Goal: Transaction & Acquisition: Book appointment/travel/reservation

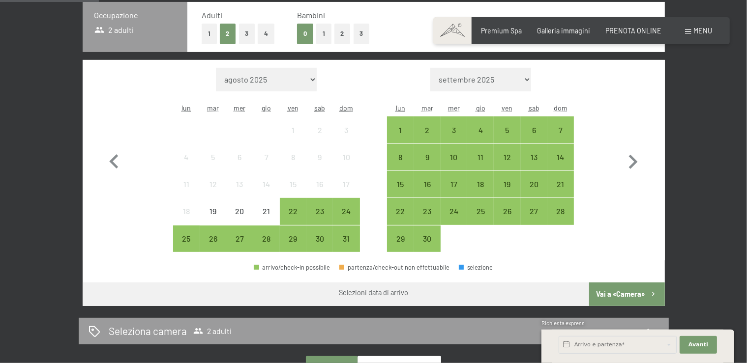
scroll to position [486, 0]
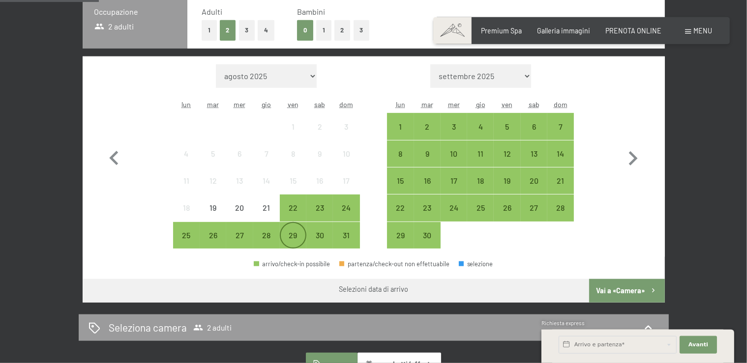
click at [293, 236] on div "29" at bounding box center [293, 244] width 25 height 25
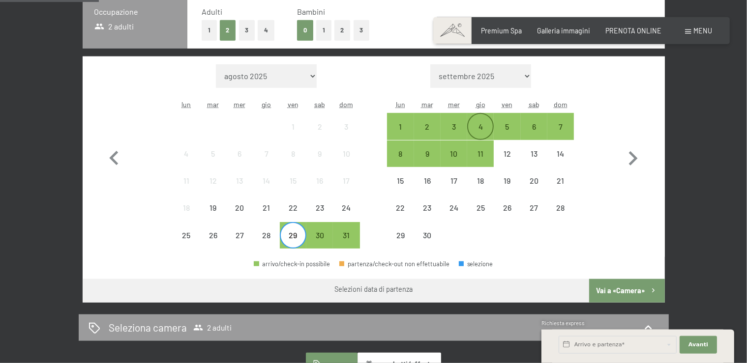
click at [485, 123] on div "4" at bounding box center [480, 135] width 25 height 25
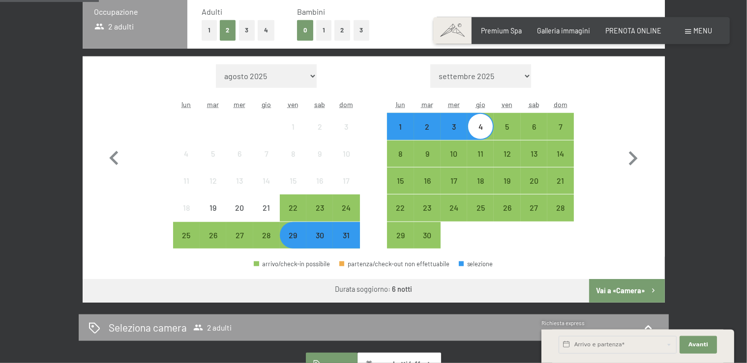
click at [327, 30] on button "1" at bounding box center [323, 30] width 15 height 20
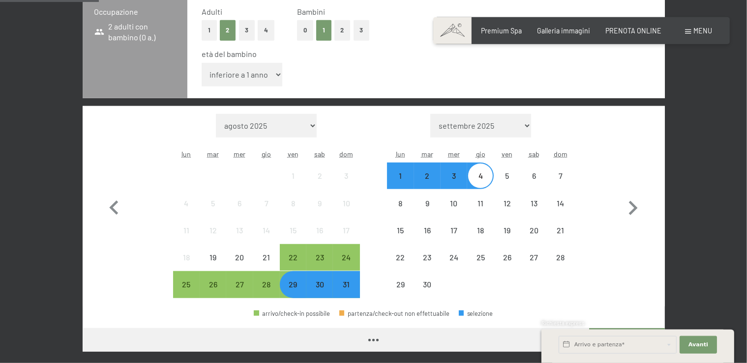
click at [202, 63] on select "inferiore a 1 anno 1 anno 2 anni 3 anni 4 anni 5 anni 6 anni 7 anni 8 anni 9 an…" at bounding box center [242, 75] width 81 height 24
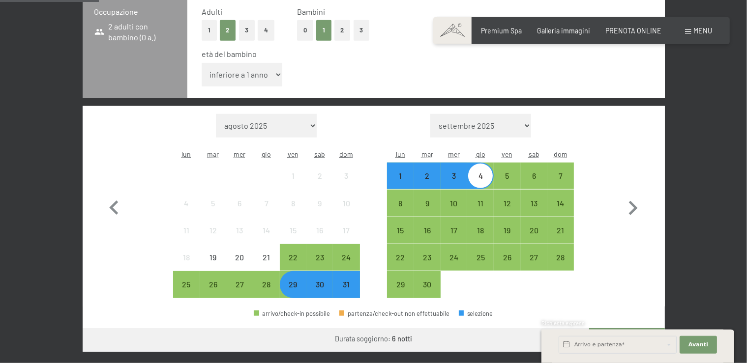
select select "1"
click option "1 anno" at bounding box center [0, 0] width 0 height 0
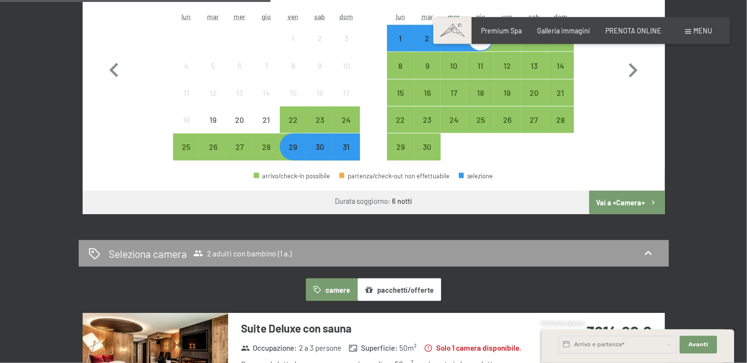
scroll to position [625, 0]
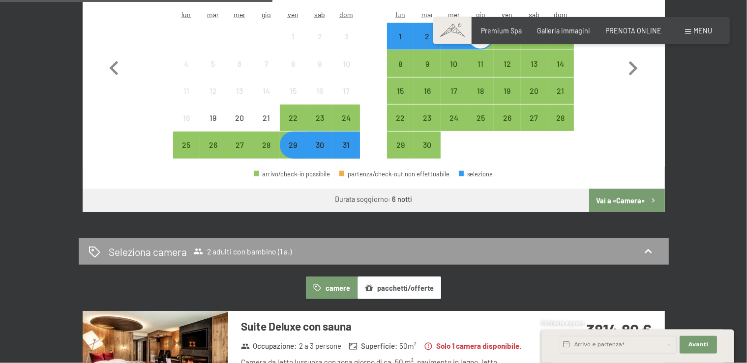
click at [624, 193] on button "Vai a «Camera»" at bounding box center [626, 201] width 75 height 24
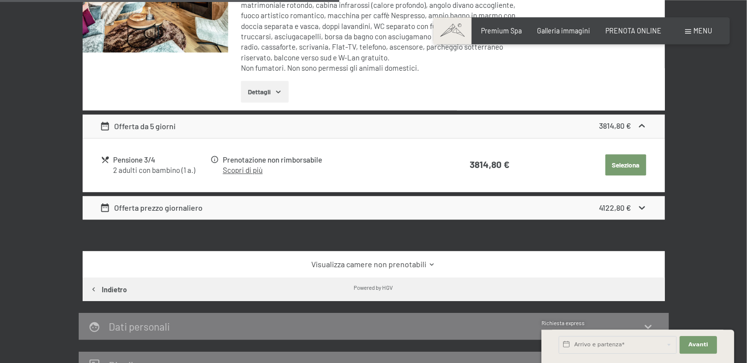
scroll to position [589, 0]
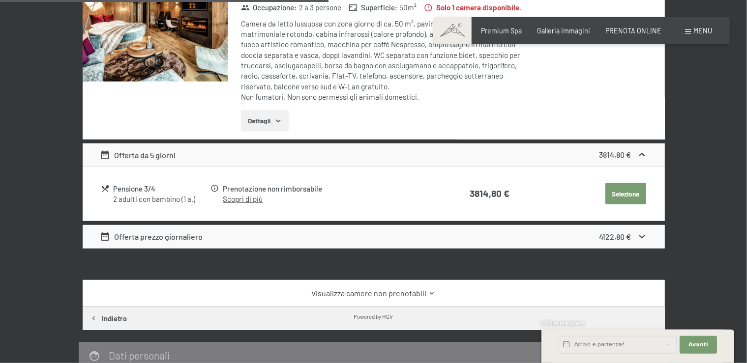
click at [388, 292] on link "Visualizza camere non prenotabili" at bounding box center [373, 293] width 547 height 11
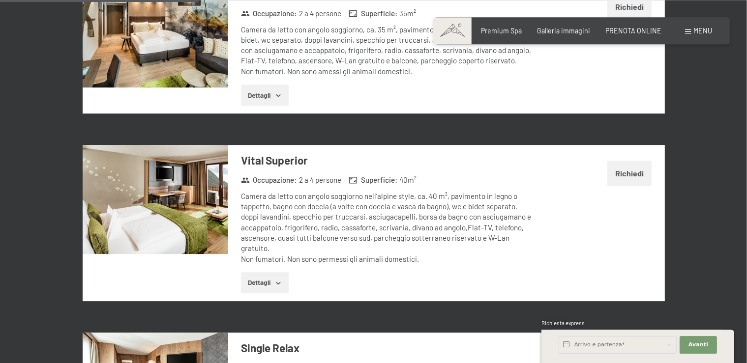
scroll to position [933, 0]
drag, startPoint x: 742, startPoint y: 100, endPoint x: 755, endPoint y: 82, distance: 22.0
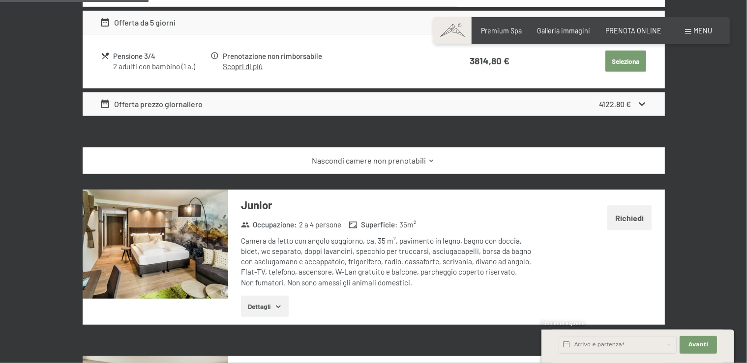
scroll to position [638, 0]
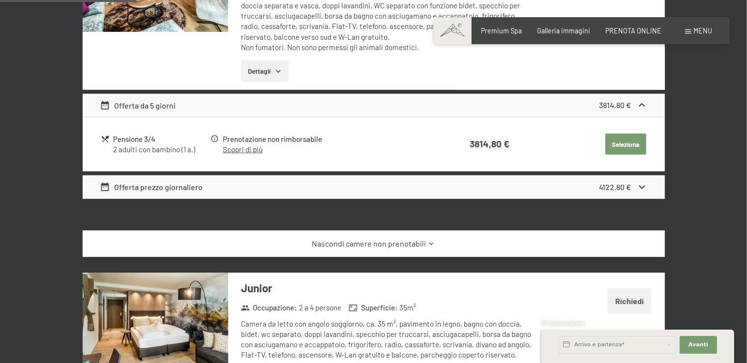
click at [629, 141] on button "Seleziona" at bounding box center [625, 145] width 41 height 22
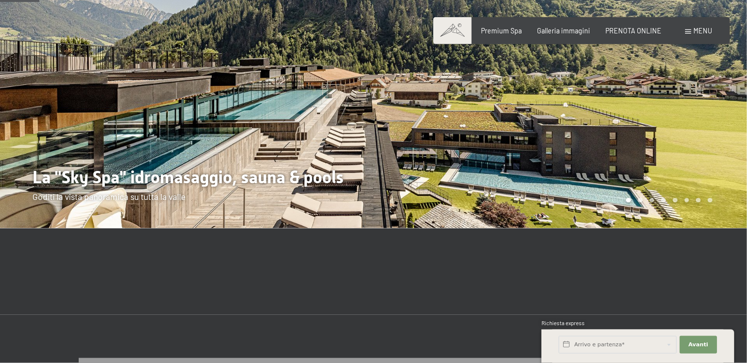
scroll to position [68, 0]
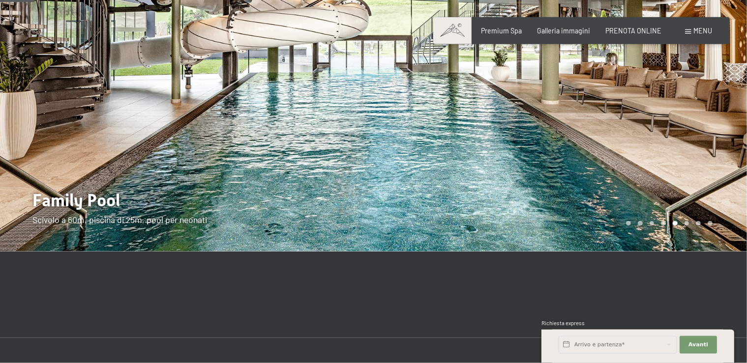
click at [743, 61] on div at bounding box center [561, 92] width 374 height 320
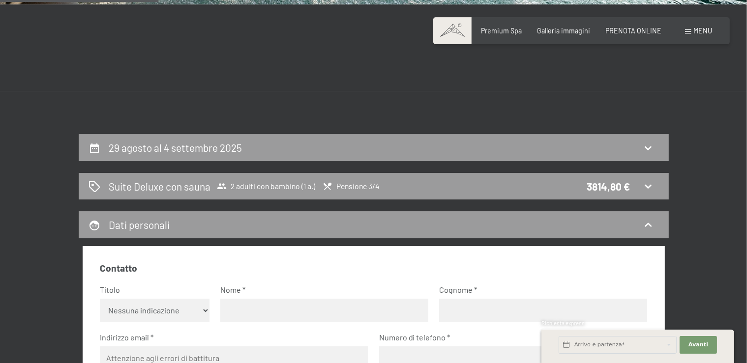
scroll to position [317, 0]
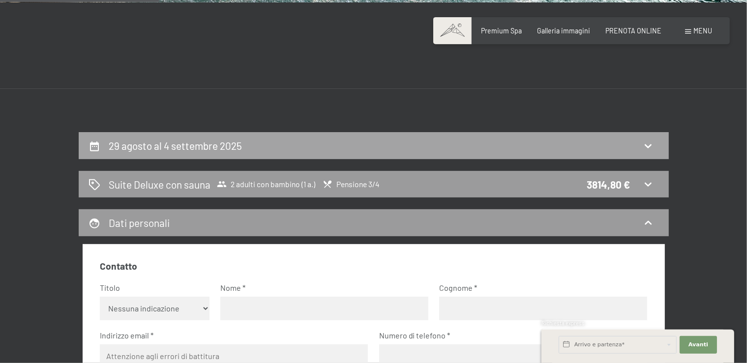
click at [248, 148] on div "29 agosto al 4 settembre 2025" at bounding box center [373, 146] width 570 height 14
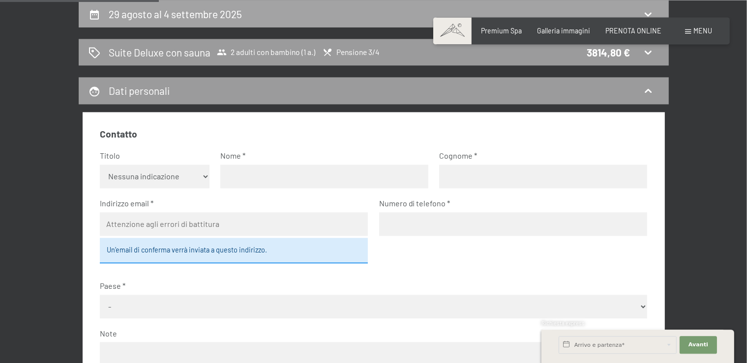
select select "1"
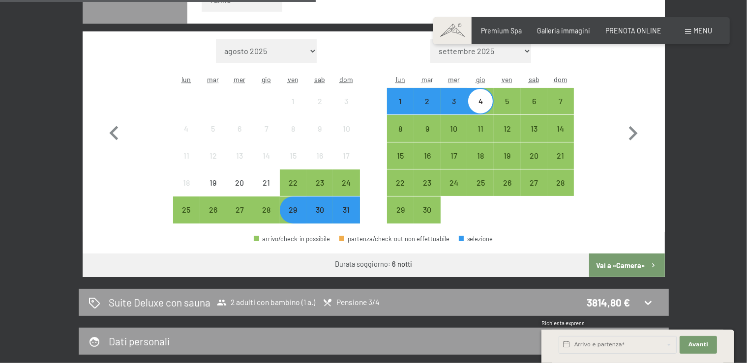
scroll to position [551, 0]
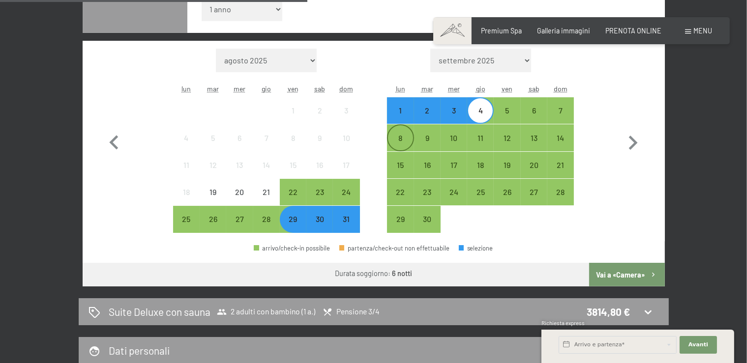
click at [404, 136] on div "8" at bounding box center [400, 146] width 25 height 25
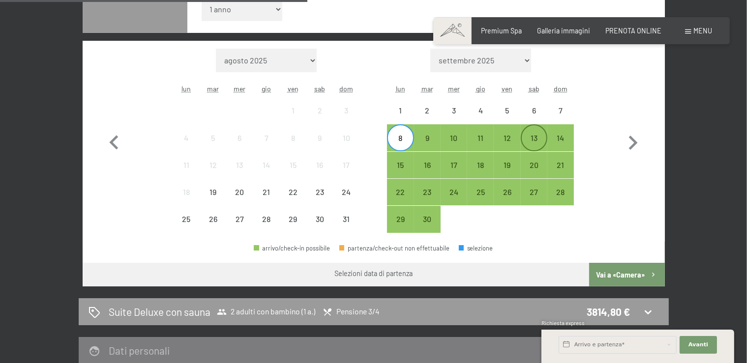
click at [530, 139] on div "13" at bounding box center [534, 146] width 25 height 25
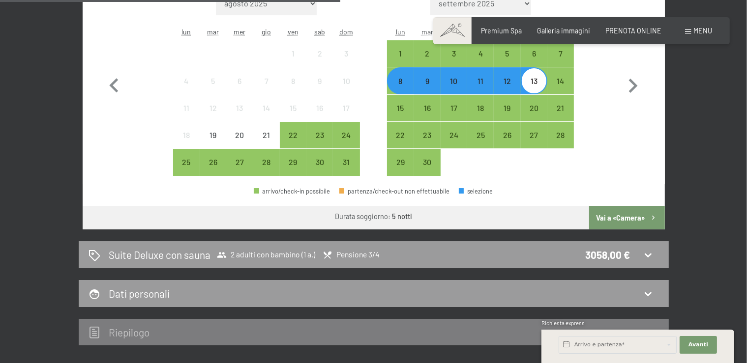
scroll to position [602, 0]
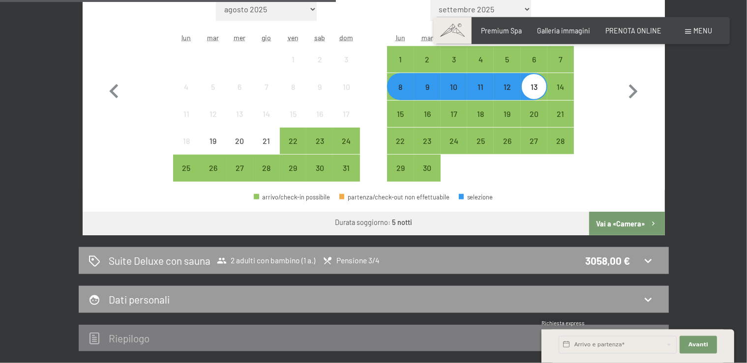
click at [404, 92] on div "8" at bounding box center [400, 95] width 25 height 25
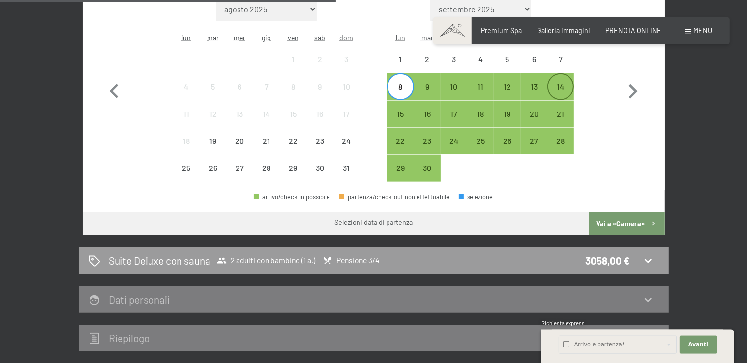
click at [561, 94] on div "14" at bounding box center [560, 95] width 25 height 25
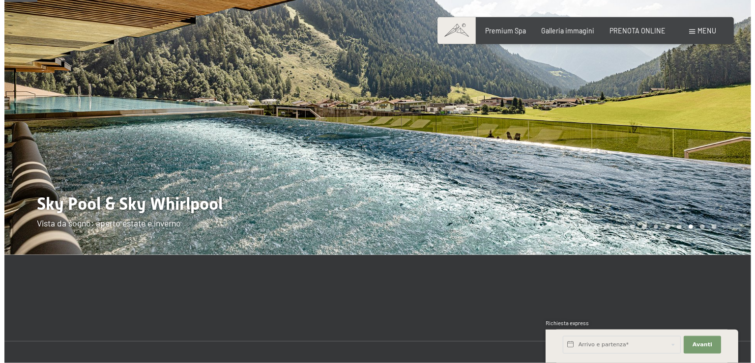
scroll to position [55, 0]
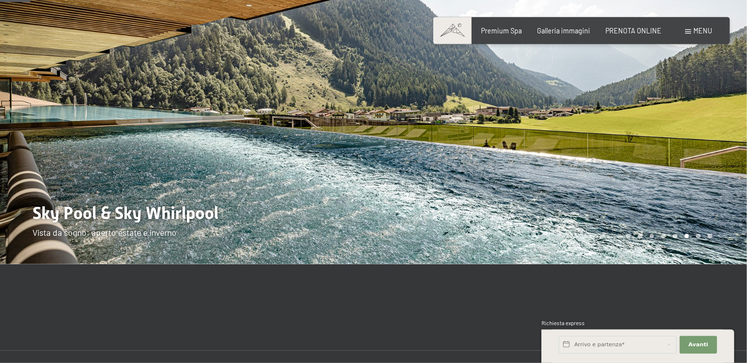
click at [691, 34] on div "Menu" at bounding box center [698, 31] width 27 height 10
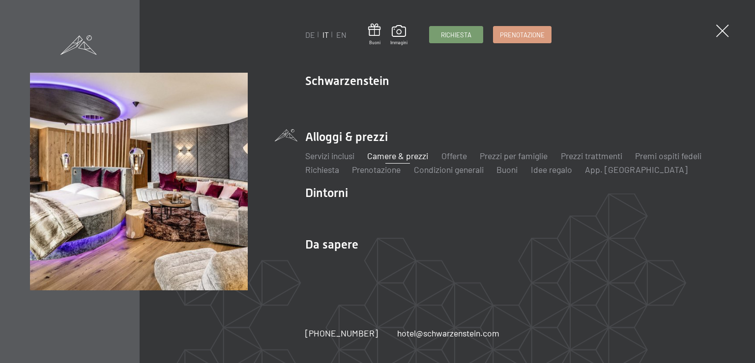
click at [403, 159] on link "Camere & prezzi" at bounding box center [397, 155] width 61 height 11
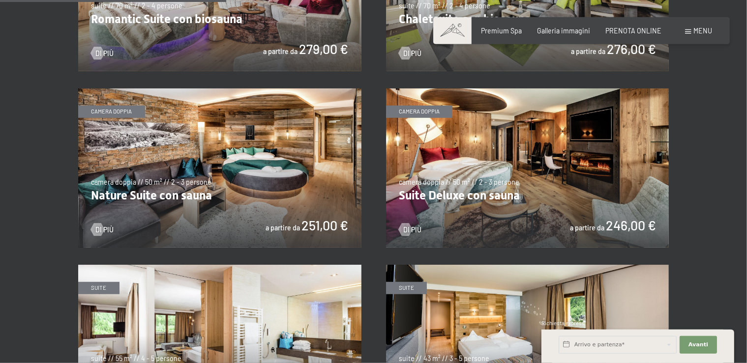
scroll to position [840, 0]
